Goal: Task Accomplishment & Management: Complete application form

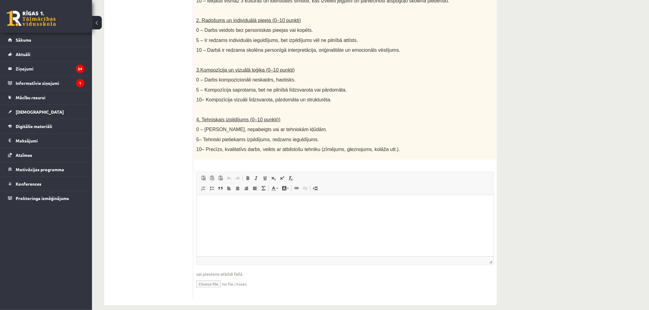
scroll to position [257, 0]
click at [213, 276] on input "file" at bounding box center [344, 282] width 297 height 13
type input "**********"
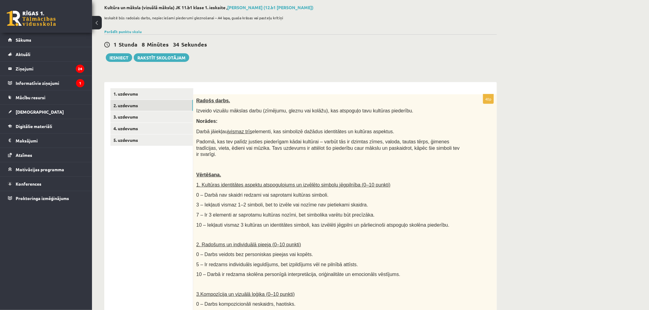
scroll to position [0, 0]
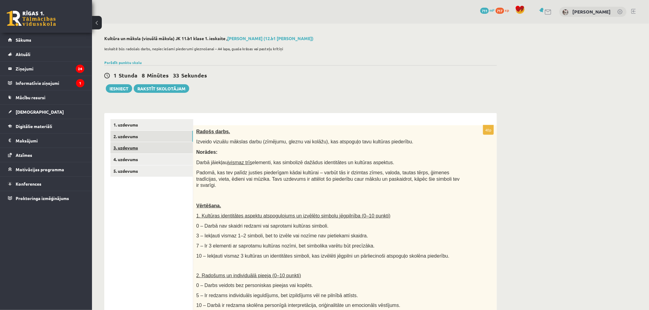
click at [125, 149] on link "3. uzdevums" at bounding box center [151, 147] width 82 height 11
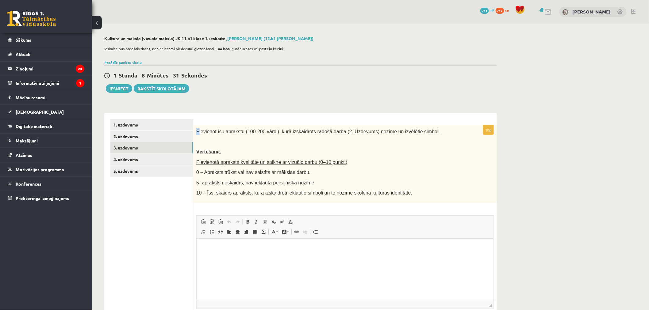
drag, startPoint x: 197, startPoint y: 129, endPoint x: 214, endPoint y: 135, distance: 17.6
click at [197, 129] on span "Pievienot īsu aprakstu (100-200 vārdi), kurā izskaidrots radošā darba (2. Uzdev…" at bounding box center [318, 131] width 245 height 5
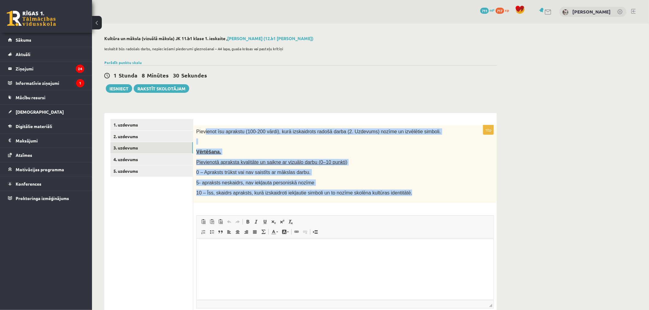
drag, startPoint x: 214, startPoint y: 135, endPoint x: 397, endPoint y: 197, distance: 193.3
click at [397, 197] on div "Pievienot īsu aprakstu (100-200 vārdi), kurā izskaidrots radošā darba (2. Uzdev…" at bounding box center [345, 164] width 304 height 78
click at [400, 197] on div "Pievienot īsu aprakstu (100-200 vārdi), kurā izskaidrots radošā darba (2. Uzdev…" at bounding box center [345, 164] width 304 height 78
copy div "ienot īsu aprakstu (100-200 vārdi), kurā izskaidrots radošā darba (2. Uzdevums)…"
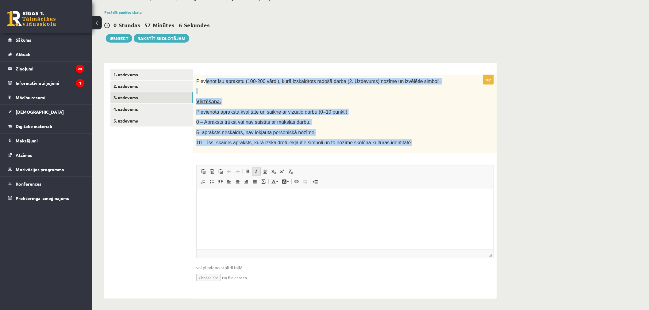
scroll to position [51, 0]
click at [249, 180] on link "По правому краю" at bounding box center [246, 181] width 9 height 8
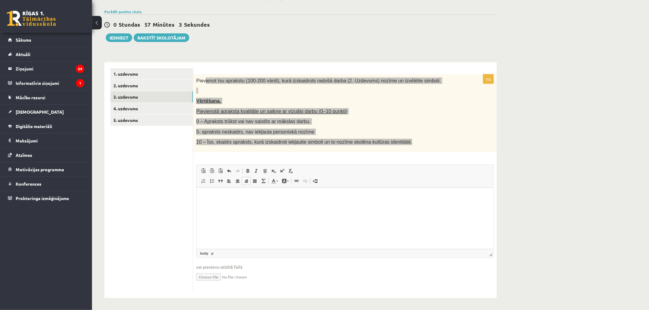
click at [249, 199] on p "Визуальный текстовый редактор, wiswyg-editor-user-answer-47433834995140" at bounding box center [344, 197] width 285 height 6
click at [203, 169] on span at bounding box center [203, 171] width 5 height 5
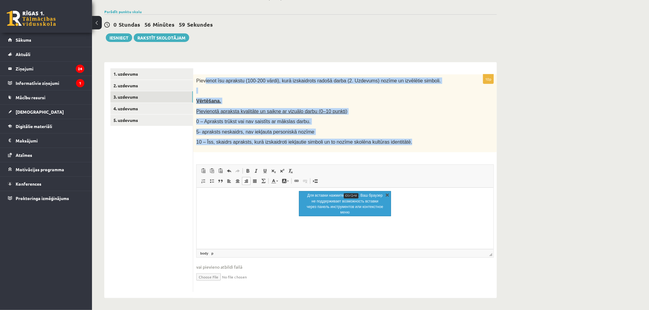
click at [386, 194] on link "X" at bounding box center [387, 195] width 6 height 6
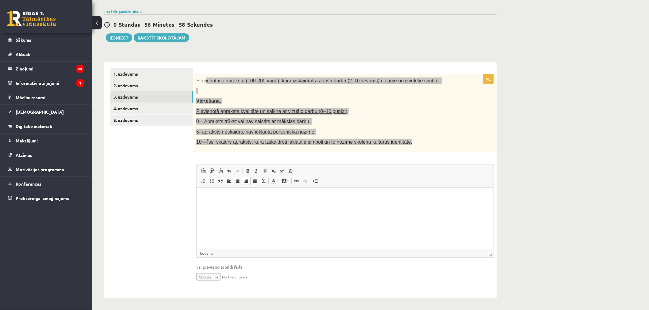
click at [299, 204] on html at bounding box center [344, 197] width 297 height 19
click at [279, 199] on p "Визуальный текстовый редактор, wiswyg-editor-user-answer-47433834995140" at bounding box center [344, 197] width 285 height 6
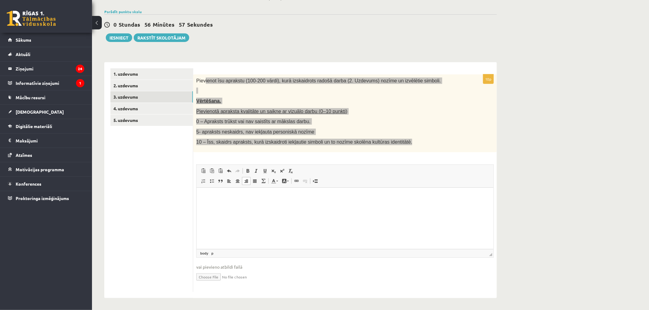
click at [305, 200] on html at bounding box center [344, 197] width 297 height 19
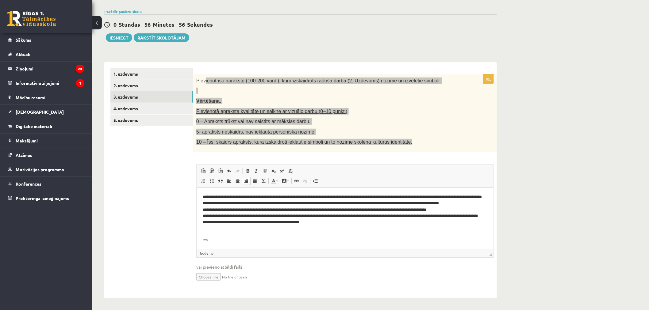
scroll to position [24, 0]
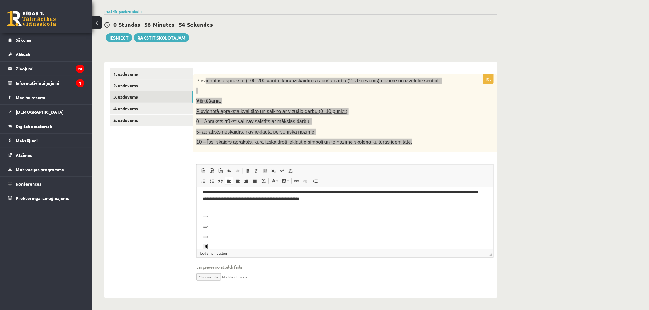
click at [202, 210] on body "**********" at bounding box center [344, 220] width 285 height 101
click at [207, 216] on p "Визуальный текстовый редактор, wiswyg-editor-user-answer-47433834995140" at bounding box center [344, 216] width 285 height 6
drag, startPoint x: 210, startPoint y: 217, endPoint x: 214, endPoint y: 222, distance: 6.3
click at [214, 221] on body "**********" at bounding box center [344, 210] width 285 height 80
click at [217, 231] on body "**********" at bounding box center [344, 210] width 285 height 80
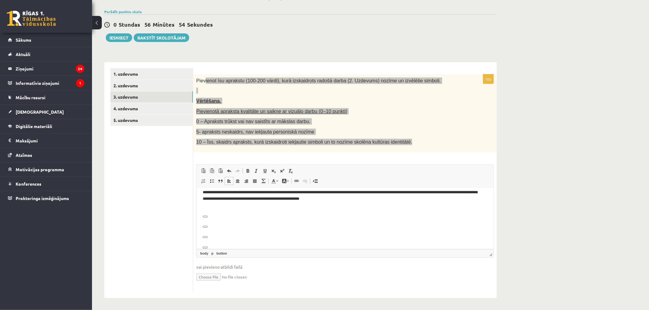
click at [217, 232] on body "**********" at bounding box center [344, 210] width 285 height 80
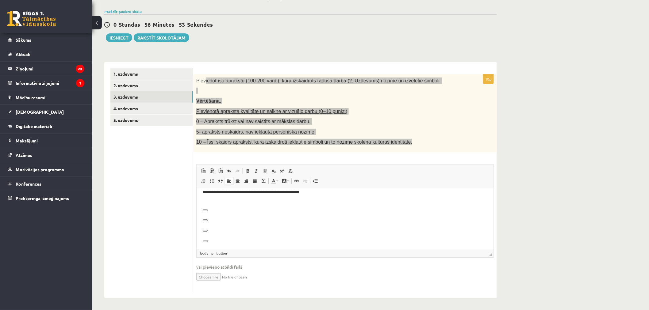
scroll to position [31, 0]
click at [225, 240] on p "Визуальный текстовый редактор, wiswyg-editor-user-answer-47433834995140" at bounding box center [344, 239] width 285 height 6
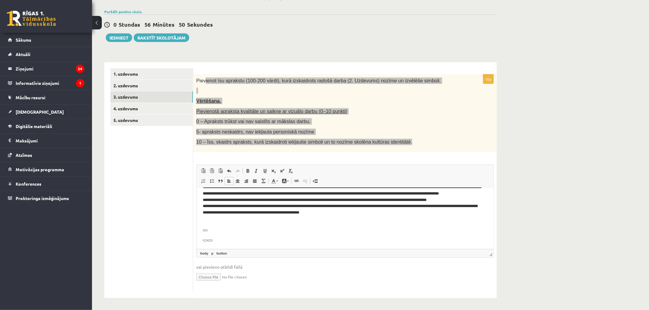
scroll to position [0, 0]
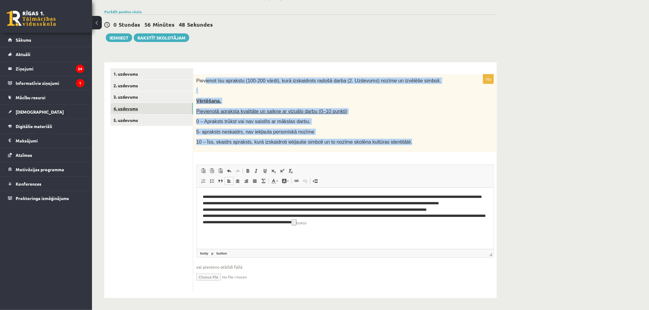
click at [153, 109] on link "4. uzdevums" at bounding box center [151, 108] width 82 height 11
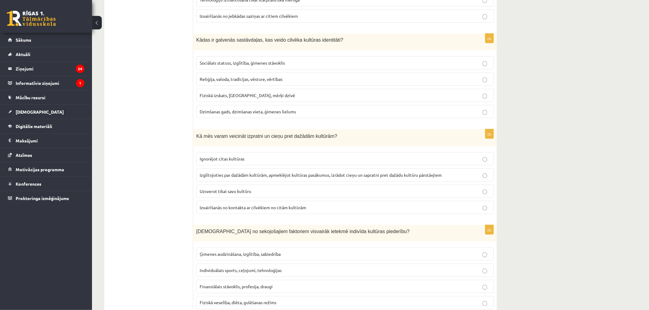
scroll to position [51, 0]
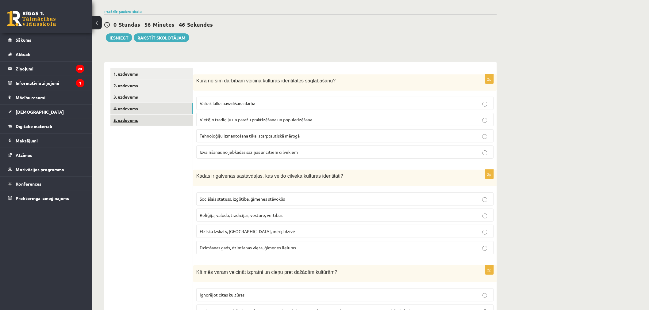
click at [155, 123] on link "5. uzdevums" at bounding box center [151, 120] width 82 height 11
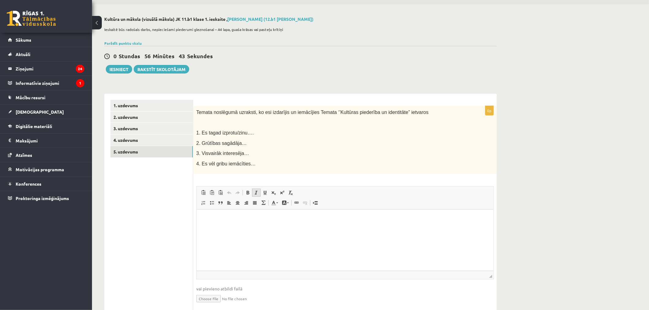
scroll to position [34, 0]
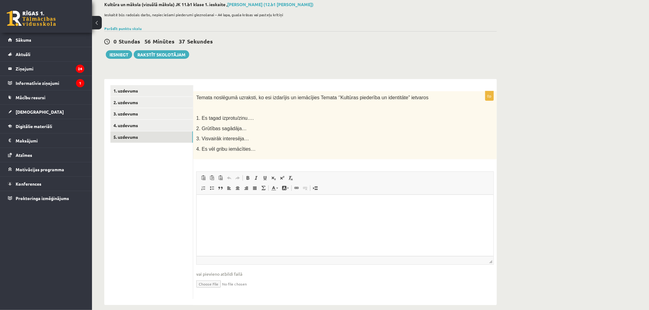
click at [246, 214] on html at bounding box center [344, 204] width 297 height 19
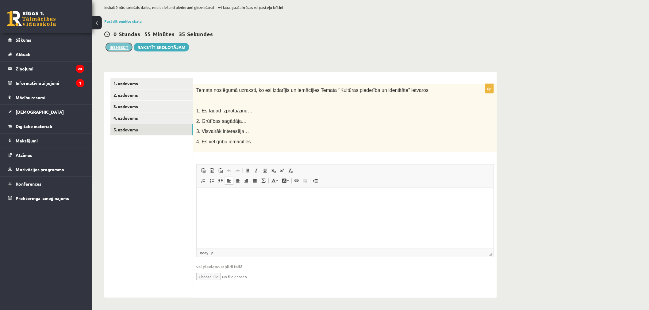
click at [124, 45] on button "Iesniegt" at bounding box center [119, 47] width 26 height 9
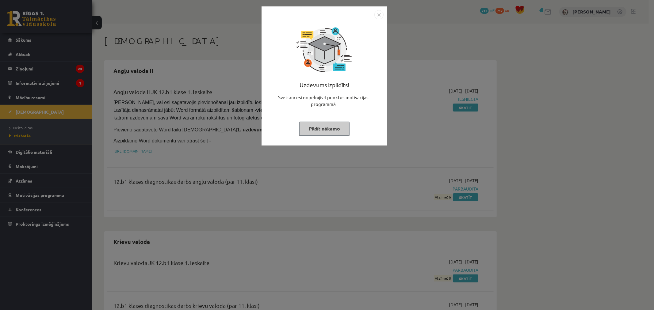
click at [378, 14] on img "Close" at bounding box center [378, 14] width 9 height 9
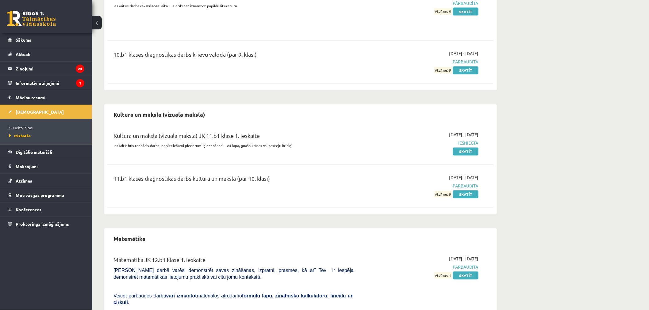
scroll to position [443, 0]
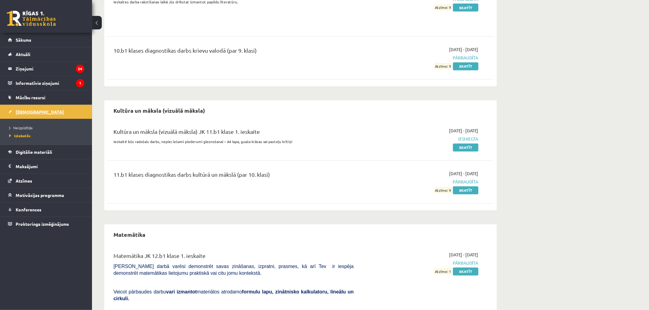
click at [28, 113] on span "[DEMOGRAPHIC_DATA]" at bounding box center [40, 112] width 48 height 6
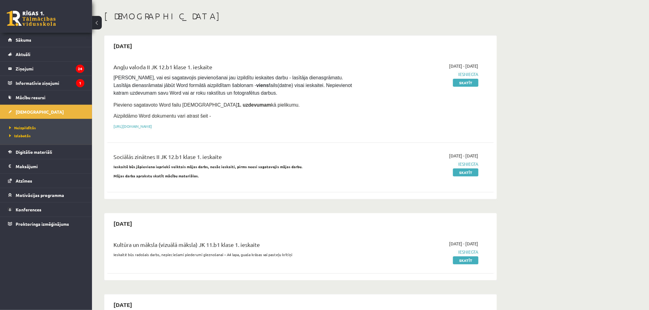
scroll to position [204, 0]
